Goal: Task Accomplishment & Management: Manage account settings

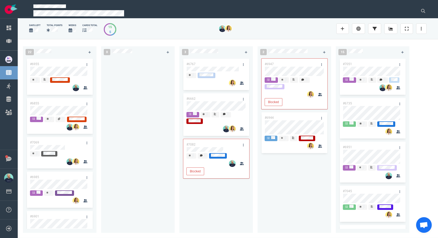
click at [136, 127] on div at bounding box center [137, 142] width 67 height 169
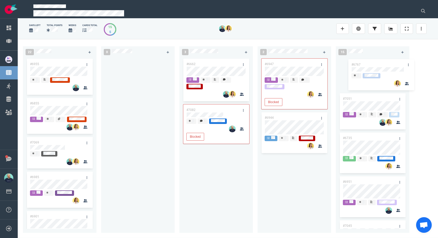
drag, startPoint x: 233, startPoint y: 64, endPoint x: 370, endPoint y: 64, distance: 137.3
click at [370, 64] on div "22 #6955 #6855 #7069 #6985 #6901 #7008 #7087 #6987 #6925 0 3 #6767 #6662 #7082 …" at bounding box center [228, 138] width 420 height 199
click at [223, 180] on div "#6662 #7082 Blocked" at bounding box center [215, 142] width 67 height 169
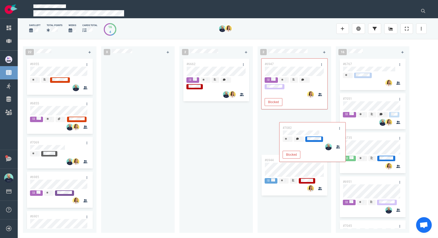
drag, startPoint x: 208, startPoint y: 111, endPoint x: 300, endPoint y: 121, distance: 92.4
click at [300, 121] on div "22 #6955 #6855 #7069 #6985 #6901 #7008 #7087 #6987 #6925 0 2 #6662 #7082 Blocke…" at bounding box center [228, 138] width 420 height 199
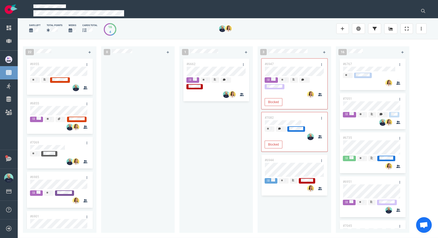
click at [211, 183] on div "#6662" at bounding box center [215, 142] width 67 height 169
click at [150, 140] on div at bounding box center [137, 142] width 67 height 169
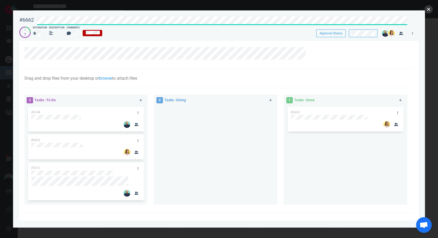
click at [425, 10] on button "close" at bounding box center [428, 9] width 8 height 8
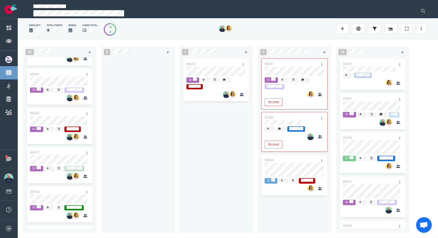
scroll to position [433, 0]
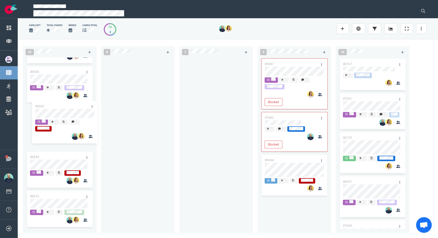
drag, startPoint x: 111, startPoint y: 73, endPoint x: 50, endPoint y: 107, distance: 69.7
click at [50, 107] on div "22 #6955 #6855 #7069 #6985 #6901 #7008 #7087 #6987 #6925 #6922 #7091 #6930 #693…" at bounding box center [228, 138] width 420 height 199
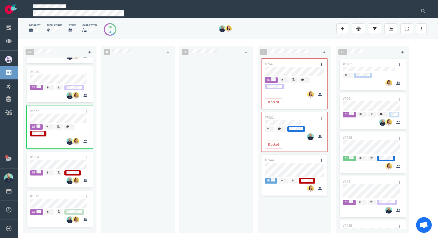
click at [204, 131] on div at bounding box center [215, 142] width 67 height 169
click at [132, 133] on div at bounding box center [137, 142] width 67 height 169
click at [193, 114] on div at bounding box center [215, 142] width 67 height 169
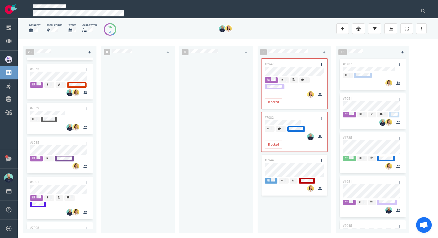
scroll to position [45, 0]
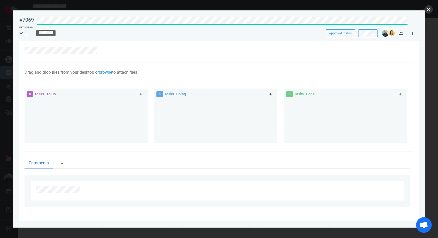
click at [428, 7] on button "close" at bounding box center [428, 9] width 8 height 8
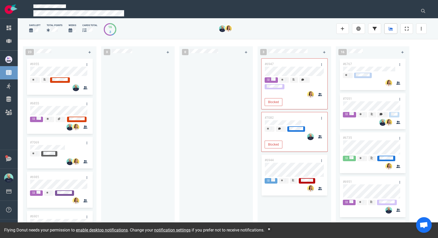
click at [387, 28] on link at bounding box center [390, 28] width 13 height 10
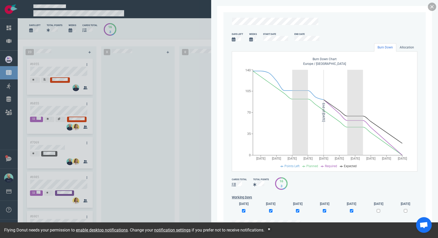
click at [435, 6] on link at bounding box center [431, 7] width 8 height 8
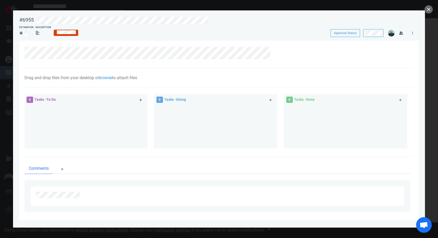
click at [140, 102] on link at bounding box center [140, 100] width 8 height 7
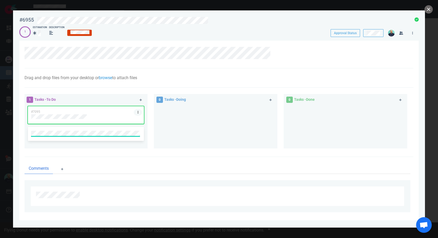
click at [140, 112] on link at bounding box center [138, 112] width 8 height 7
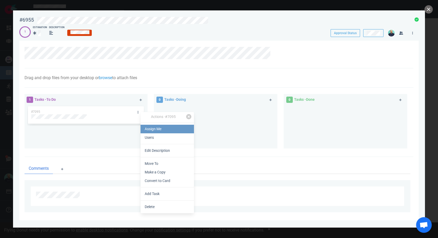
click at [144, 125] on link "Assign Me" at bounding box center [166, 129] width 53 height 9
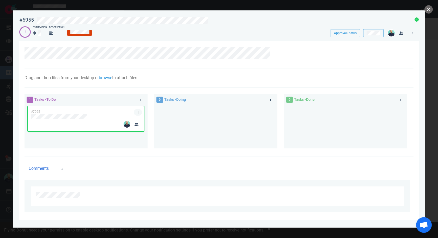
click at [138, 114] on icon at bounding box center [138, 112] width 1 height 3
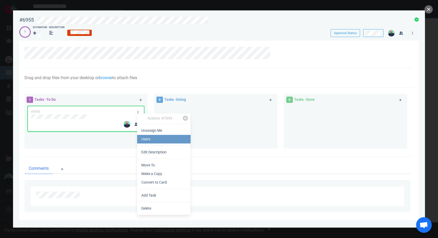
click at [140, 137] on link "Users" at bounding box center [163, 139] width 53 height 9
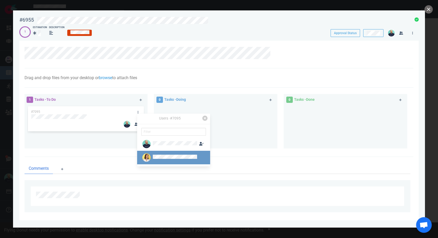
click at [162, 155] on div at bounding box center [175, 158] width 44 height 6
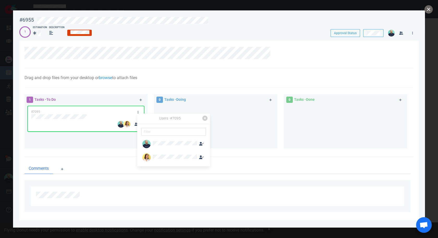
click at [326, 121] on div at bounding box center [345, 124] width 117 height 39
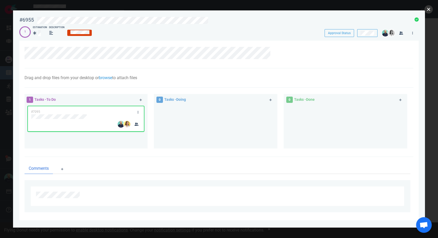
click at [426, 9] on button "close" at bounding box center [428, 9] width 8 height 8
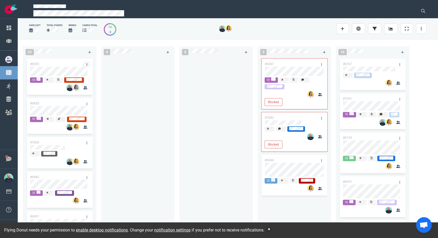
click at [86, 64] on icon at bounding box center [86, 64] width 1 height 3
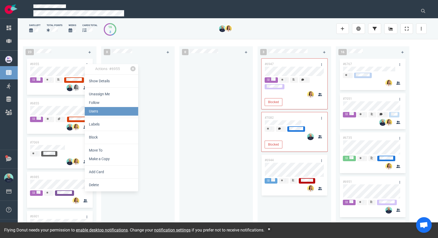
click at [91, 108] on link "Users" at bounding box center [111, 111] width 53 height 9
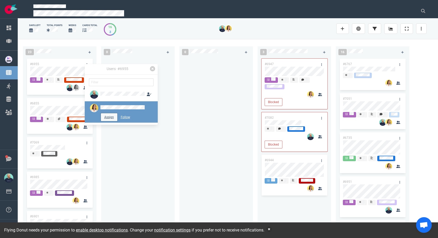
click at [109, 117] on button "Assign" at bounding box center [109, 117] width 16 height 8
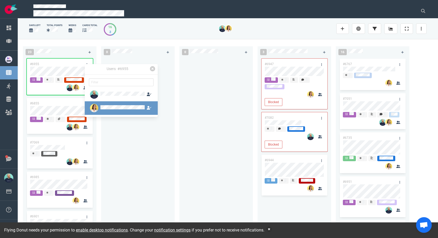
click at [127, 161] on div at bounding box center [137, 142] width 67 height 169
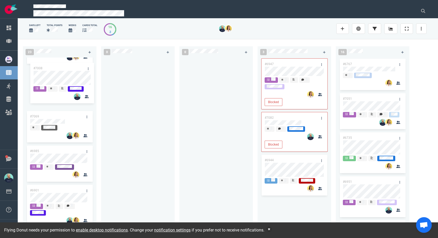
scroll to position [64, 0]
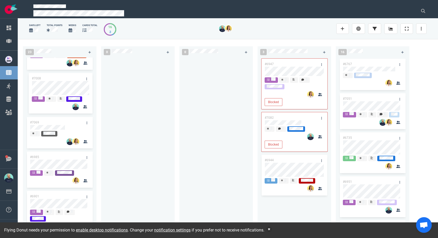
click at [50, 91] on div "#6955 #6855 #7069 #6985 #6901 #7008 #7087 #6987 #6925 #6922 #7091 #7008" at bounding box center [59, 77] width 67 height 169
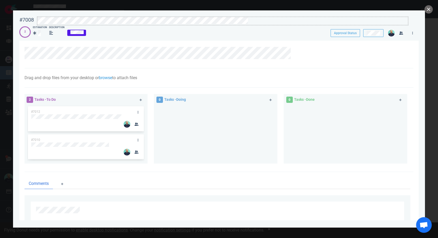
click at [232, 25] on div at bounding box center [222, 21] width 371 height 9
click at [428, 9] on button "close" at bounding box center [428, 9] width 8 height 8
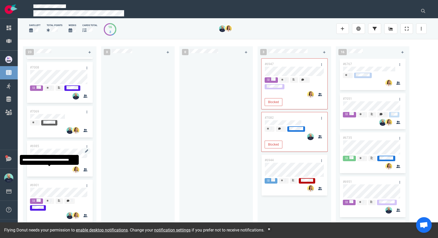
scroll to position [84, 0]
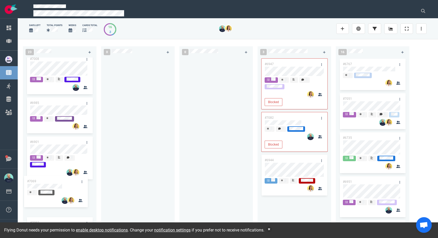
click at [53, 143] on div "#6955 #6855 #7008 #7069 #6985 #6901 #7087 #6987 #6925 #6922 #7091 #7069" at bounding box center [59, 58] width 67 height 169
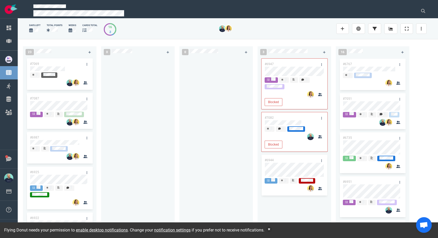
scroll to position [211, 0]
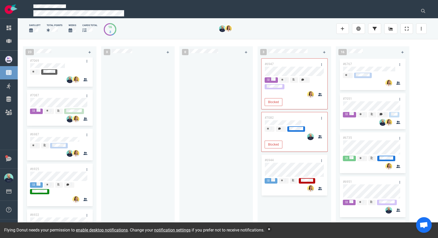
click at [271, 229] on button "button" at bounding box center [268, 229] width 5 height 5
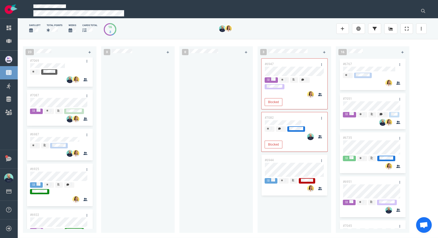
click at [181, 161] on div at bounding box center [215, 143] width 73 height 171
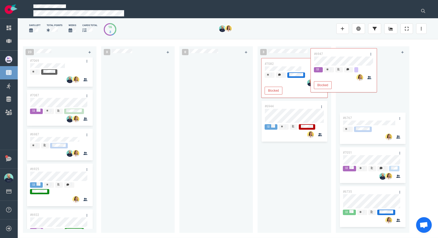
drag, startPoint x: 287, startPoint y: 66, endPoint x: 347, endPoint y: 58, distance: 60.7
click at [347, 58] on div "23 #6955 #6855 #7008 #6985 #6901 #7069 #7087 #6987 #6925 #6922 #7091 0 0 3 #694…" at bounding box center [228, 138] width 420 height 199
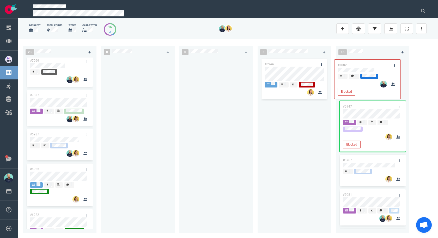
drag, startPoint x: 292, startPoint y: 64, endPoint x: 365, endPoint y: 65, distance: 72.2
click at [365, 65] on div "23 #6955 #6855 #7008 #6985 #6901 #7069 #7087 #6987 #6925 #6922 #7091 0 0 3 #708…" at bounding box center [228, 138] width 420 height 199
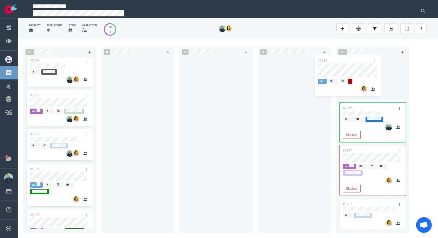
click at [366, 63] on div "23 #6955 #6855 #7008 #6985 #6901 #7069 #7087 #6987 #6925 #6922 #7091 0 0 1 #694…" at bounding box center [228, 138] width 420 height 199
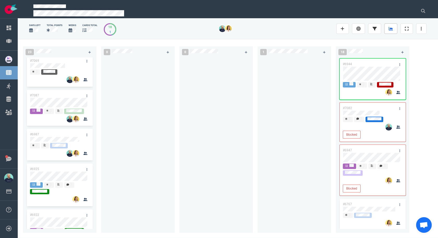
click at [395, 29] on link at bounding box center [390, 28] width 13 height 10
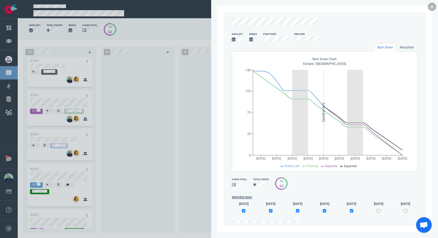
click at [434, 5] on link at bounding box center [431, 7] width 8 height 8
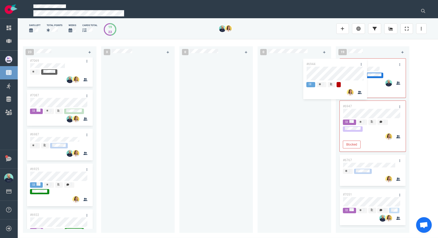
drag, startPoint x: 363, startPoint y: 62, endPoint x: 295, endPoint y: 65, distance: 68.5
click at [295, 65] on div "23 #6955 #6855 #7008 #6985 #6901 #7069 #7087 #6987 #6925 #6922 #7091 0 0 0 19 #…" at bounding box center [228, 138] width 420 height 199
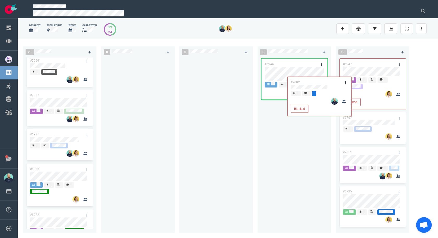
drag, startPoint x: 366, startPoint y: 65, endPoint x: 285, endPoint y: 120, distance: 98.1
click at [285, 120] on div "23 #6955 #6855 #7008 #6985 #6901 #7069 #7087 #6987 #6925 #6922 #7091 0 0 0 #694…" at bounding box center [228, 138] width 420 height 199
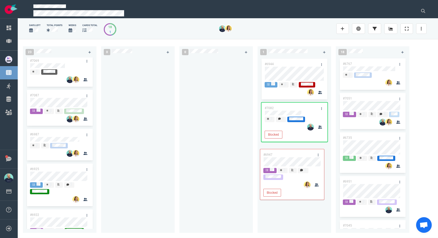
drag, startPoint x: 358, startPoint y: 63, endPoint x: 278, endPoint y: 152, distance: 119.4
click at [278, 152] on div "23 #6955 #6855 #7008 #6985 #6901 #7069 #7087 #6987 #6925 #6922 #7091 0 0 1 #694…" at bounding box center [228, 138] width 420 height 199
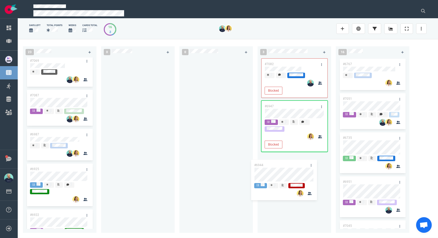
drag, startPoint x: 283, startPoint y: 90, endPoint x: 281, endPoint y: 167, distance: 76.9
click at [281, 167] on div "#6944 #7082 Blocked #6947 Blocked #6944" at bounding box center [293, 142] width 67 height 169
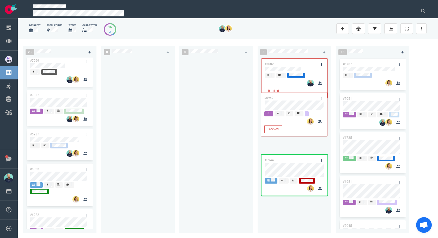
drag, startPoint x: 291, startPoint y: 95, endPoint x: 291, endPoint y: 73, distance: 22.1
click at [291, 73] on div "#7082 Blocked #6947 Blocked #6944 #6947 Blocked" at bounding box center [293, 142] width 67 height 169
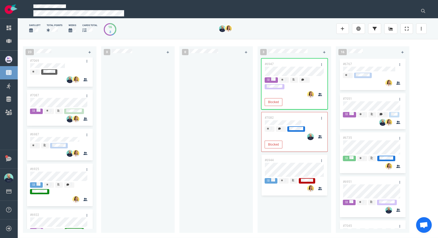
click at [208, 92] on div at bounding box center [215, 142] width 67 height 169
